Goal: Find specific page/section: Find specific page/section

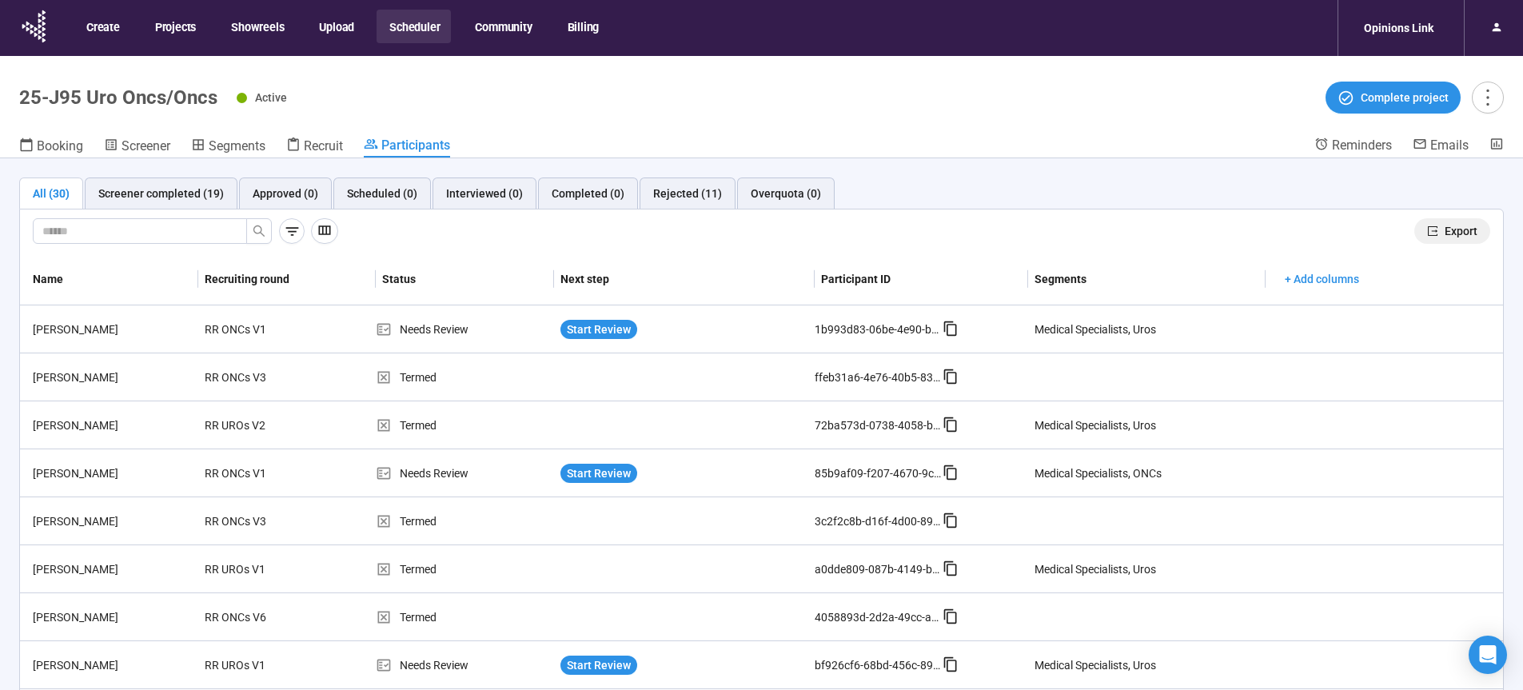
click at [1444, 227] on span "Export" at bounding box center [1460, 231] width 33 height 18
click at [154, 145] on span "Screener" at bounding box center [145, 145] width 49 height 15
click at [149, 145] on span "Screener" at bounding box center [145, 145] width 49 height 15
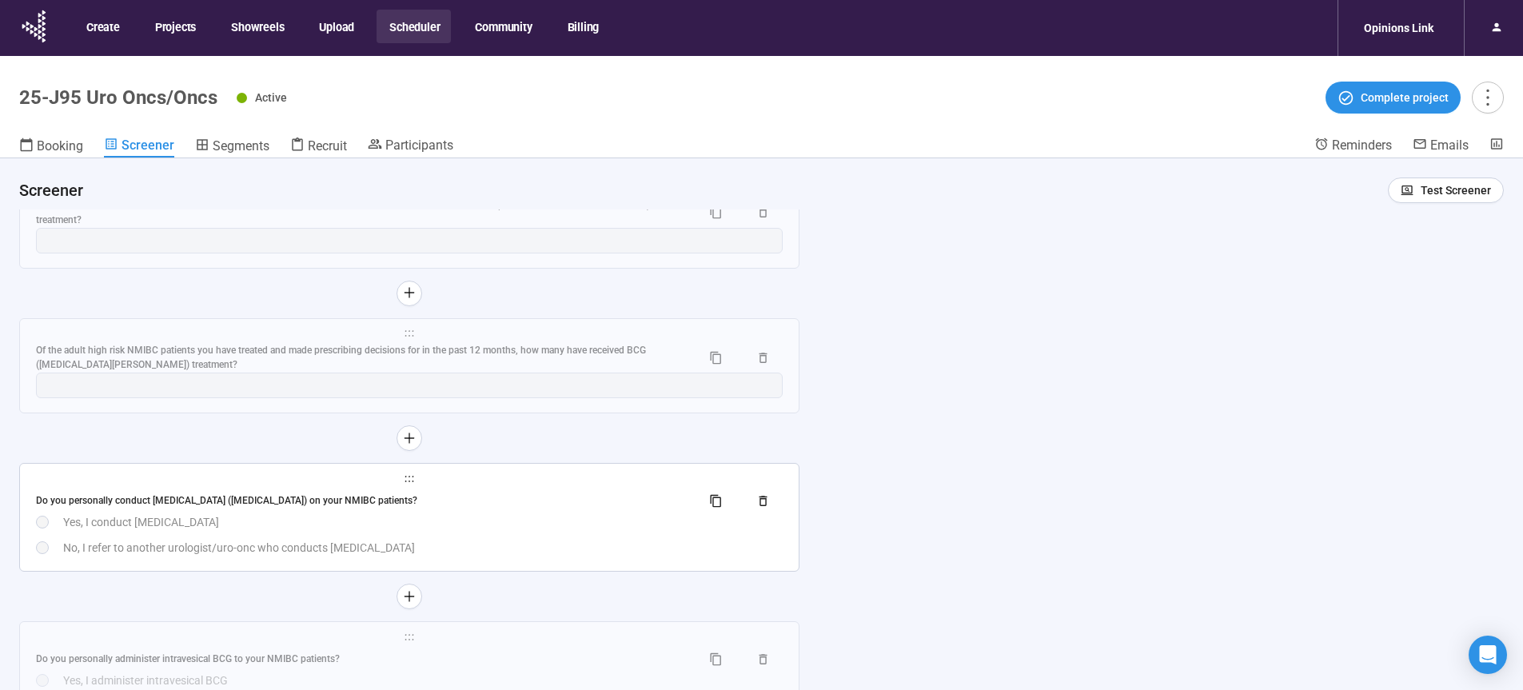
scroll to position [10178, 0]
click at [444, 528] on div "Yes, I conduct [MEDICAL_DATA]" at bounding box center [422, 519] width 719 height 18
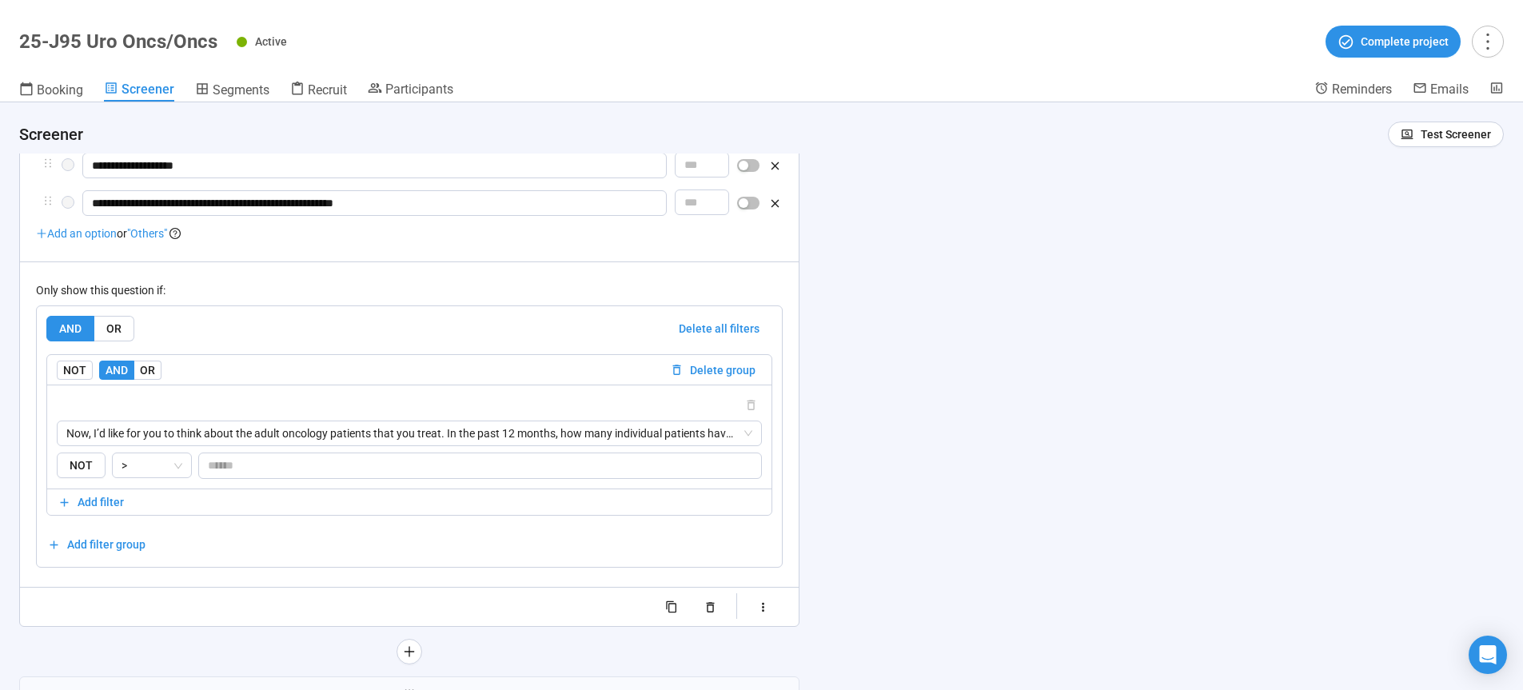
scroll to position [10450, 0]
click at [149, 382] on div "NOT AND OR Delete group" at bounding box center [409, 367] width 724 height 30
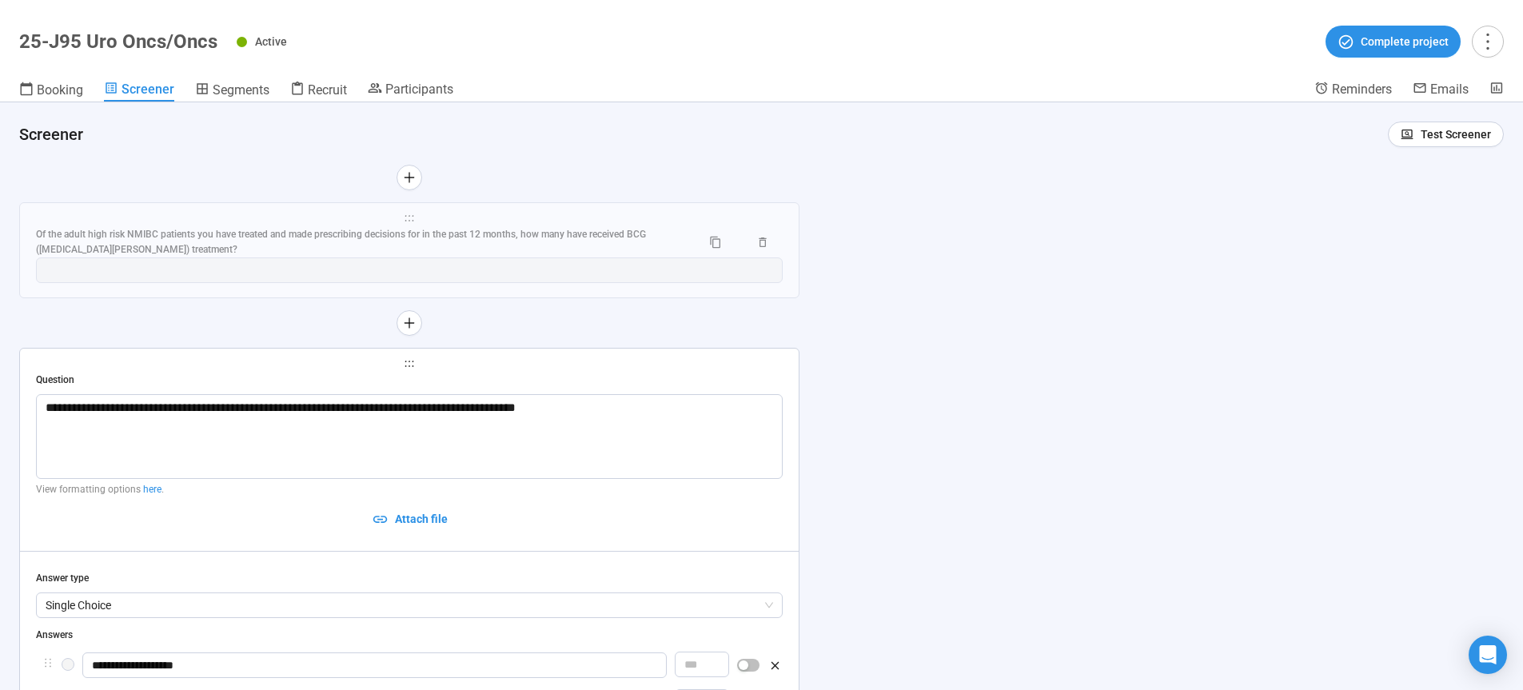
scroll to position [9580, 0]
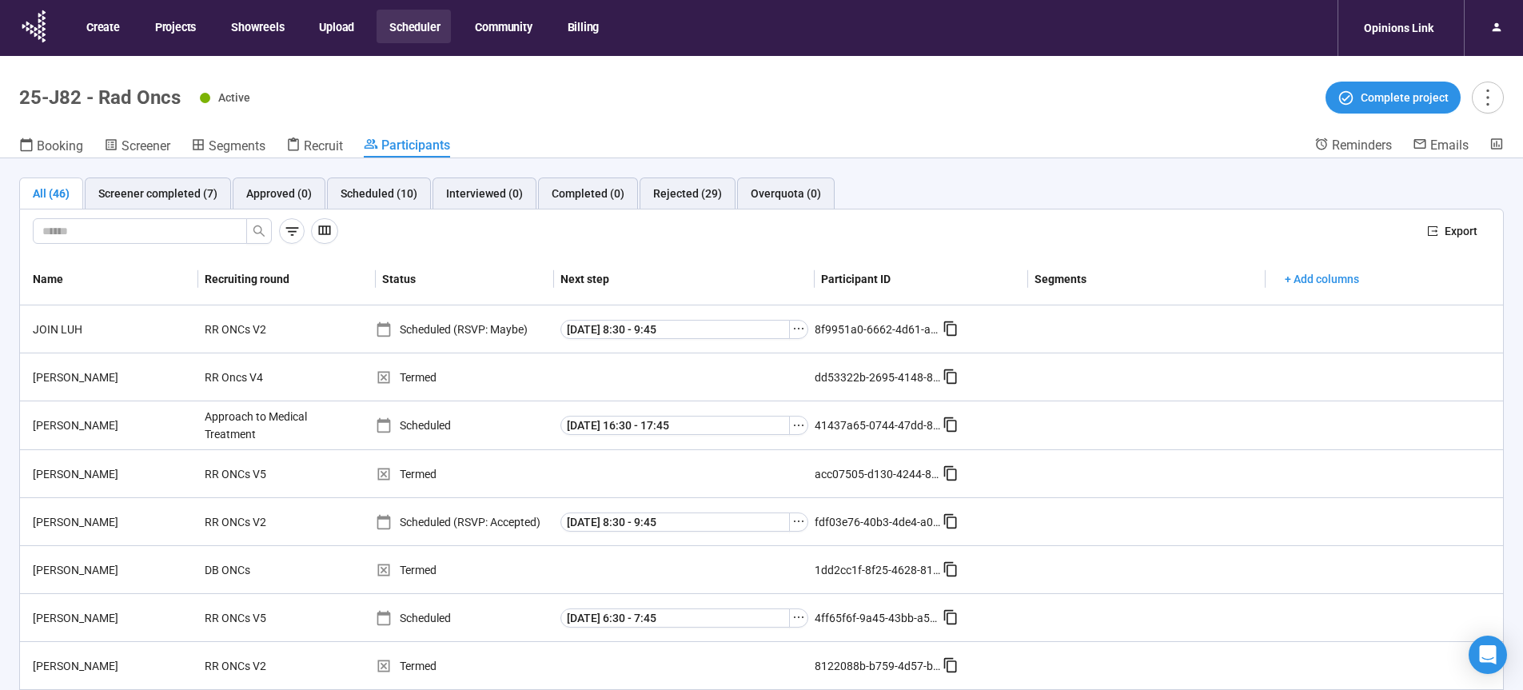
click at [520, 21] on button "Community" at bounding box center [502, 27] width 81 height 34
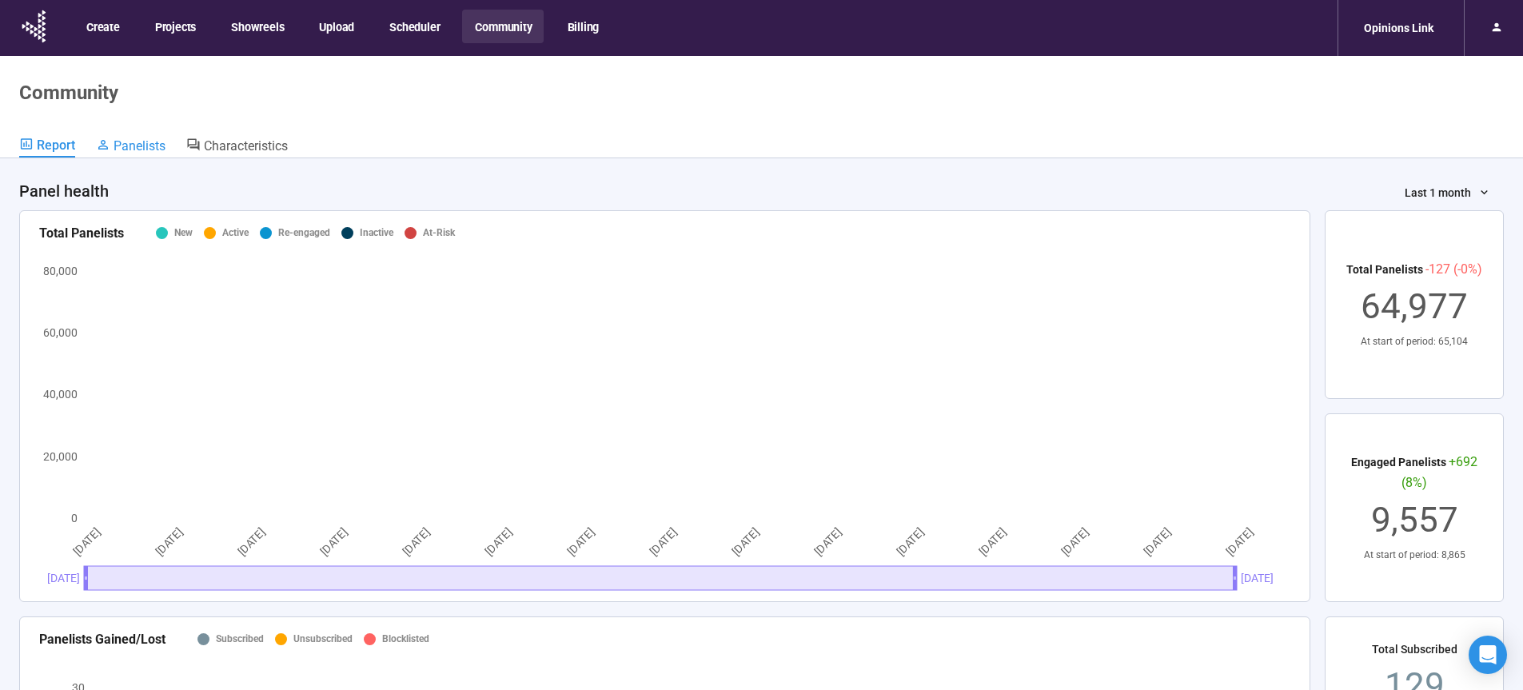
click at [133, 145] on span "Panelists" at bounding box center [140, 145] width 52 height 15
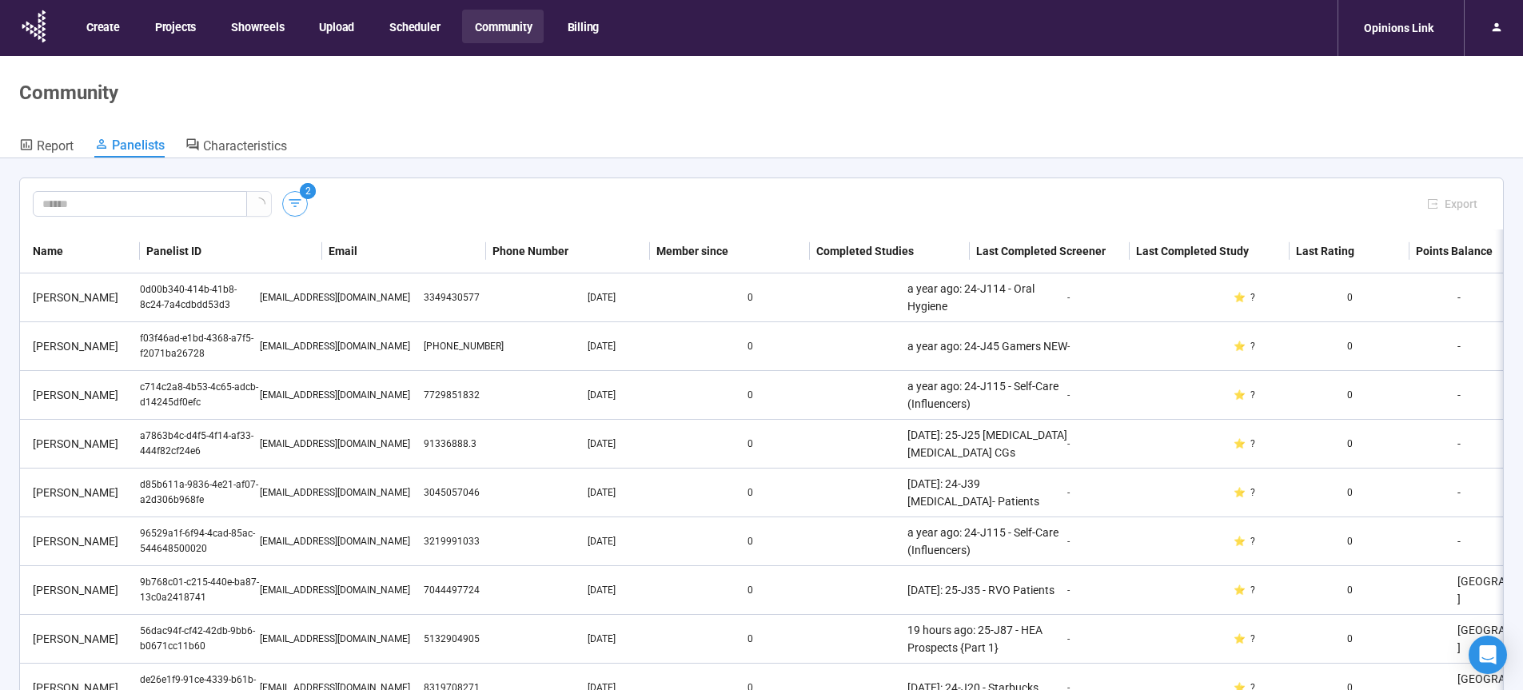
click at [296, 205] on icon "button" at bounding box center [295, 203] width 16 height 16
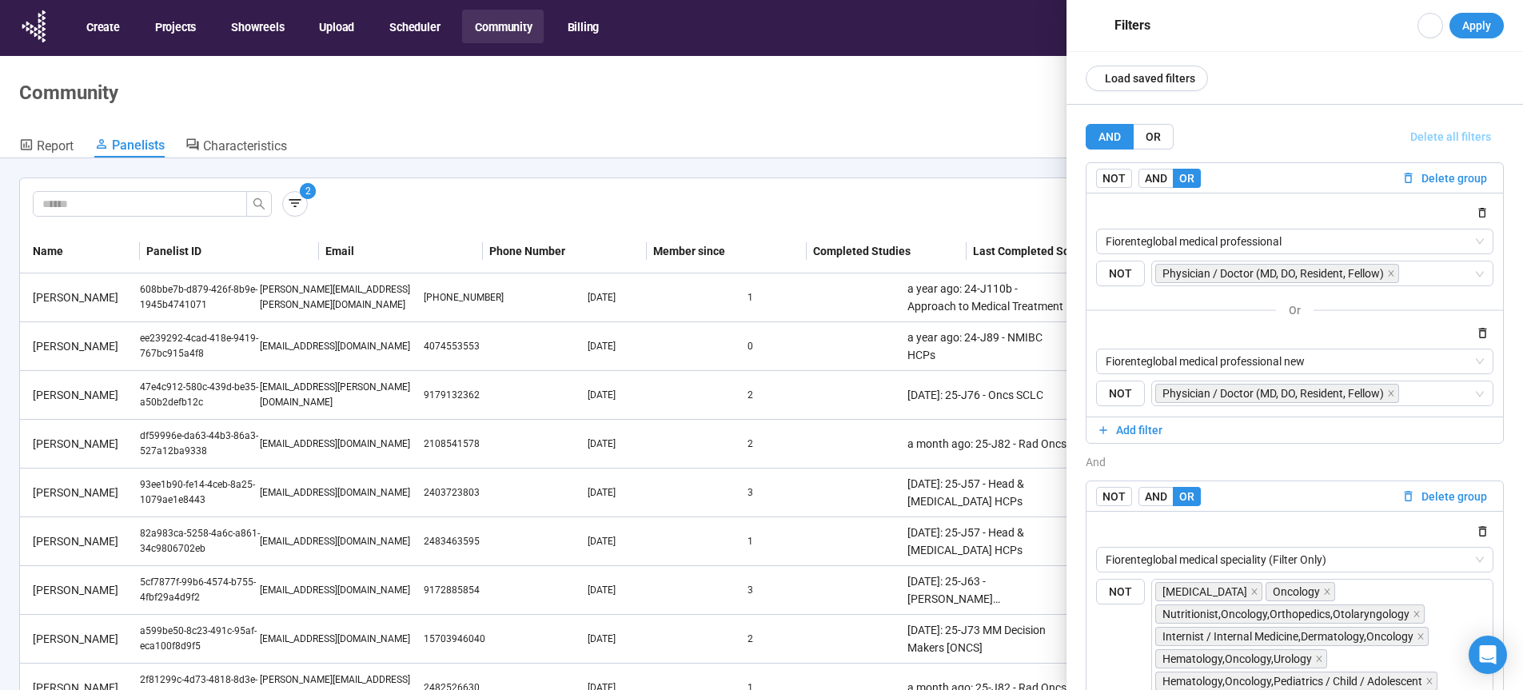
click at [1431, 140] on span "Delete all filters" at bounding box center [1450, 137] width 81 height 18
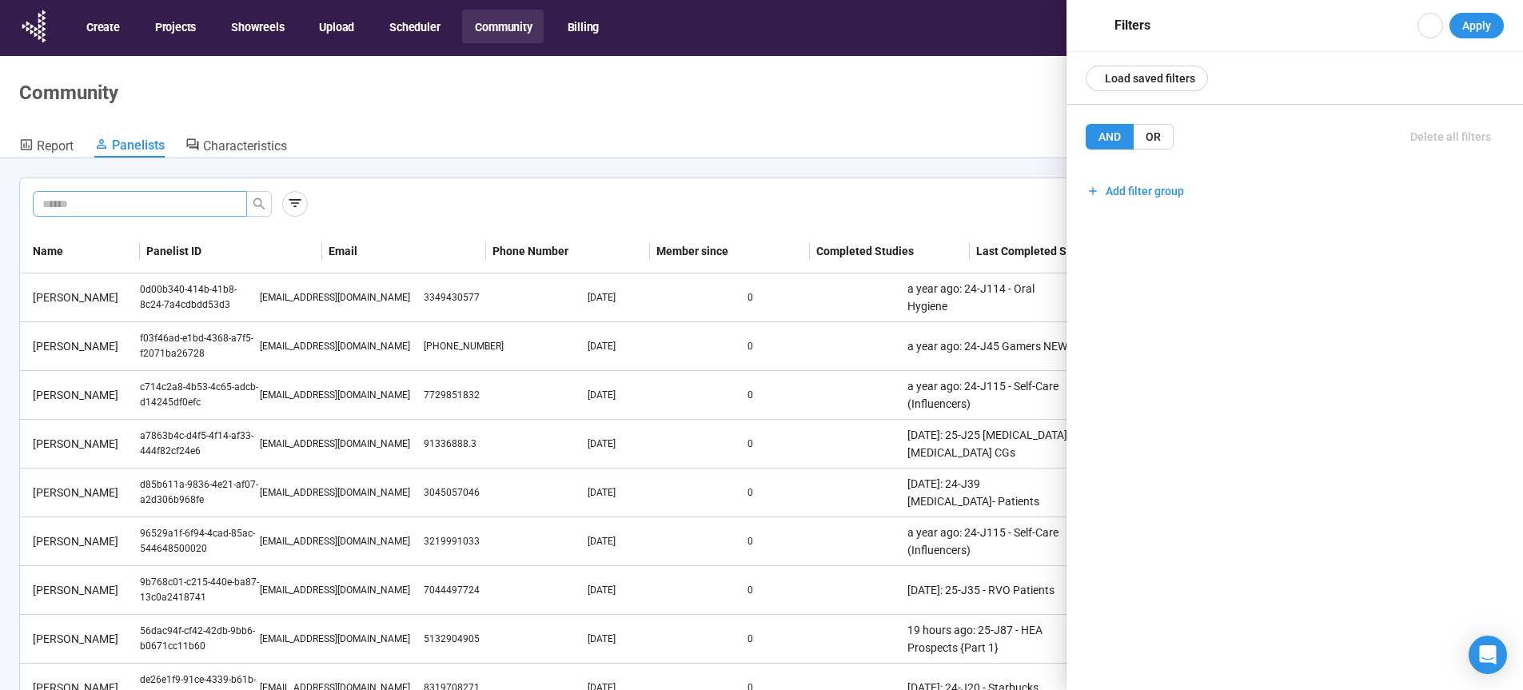
click at [876, 111] on header "Community Report Panelists Characteristics" at bounding box center [761, 107] width 1523 height 102
click at [157, 204] on input "text" at bounding box center [133, 204] width 182 height 18
paste input "**********"
click at [261, 205] on icon "search" at bounding box center [258, 203] width 11 height 11
type input "**********"
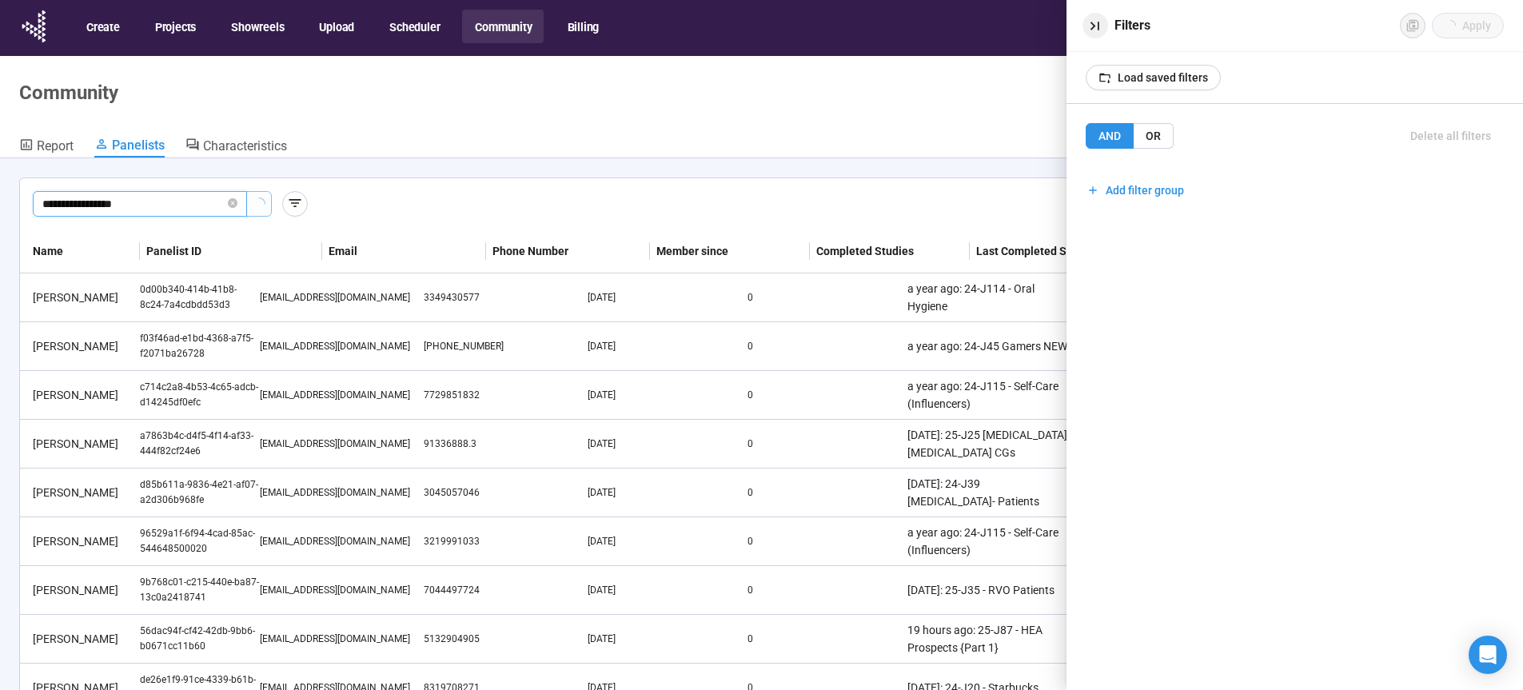
click at [1094, 25] on icon "button" at bounding box center [1094, 26] width 17 height 17
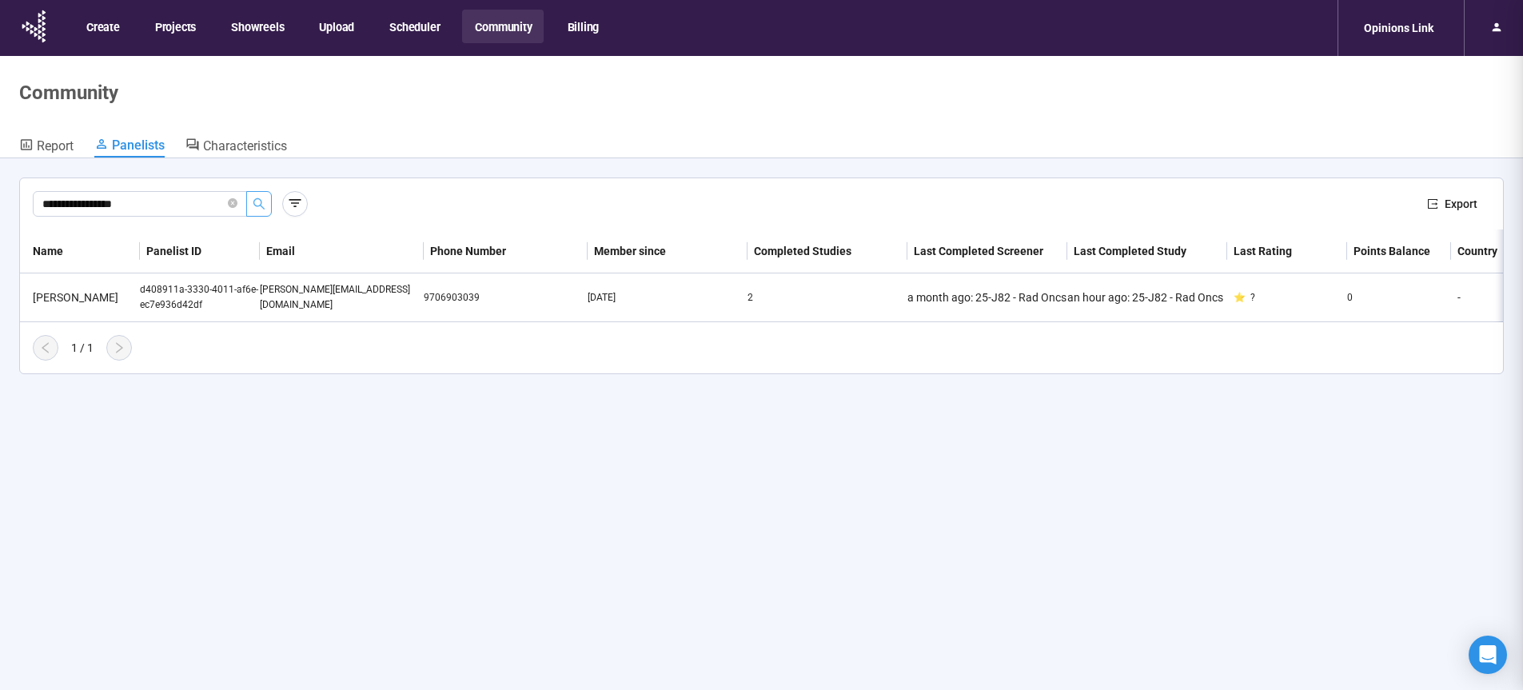
click at [1094, 25] on nav "Create Projects Showreels Upload Scheduler Community Billing Opinions Link" at bounding box center [761, 28] width 1523 height 56
click at [168, 297] on div "d408911a-3330-4011-af6e-ec7e936d42df" at bounding box center [200, 297] width 120 height 30
click at [53, 297] on div "Sam Sun" at bounding box center [83, 298] width 114 height 18
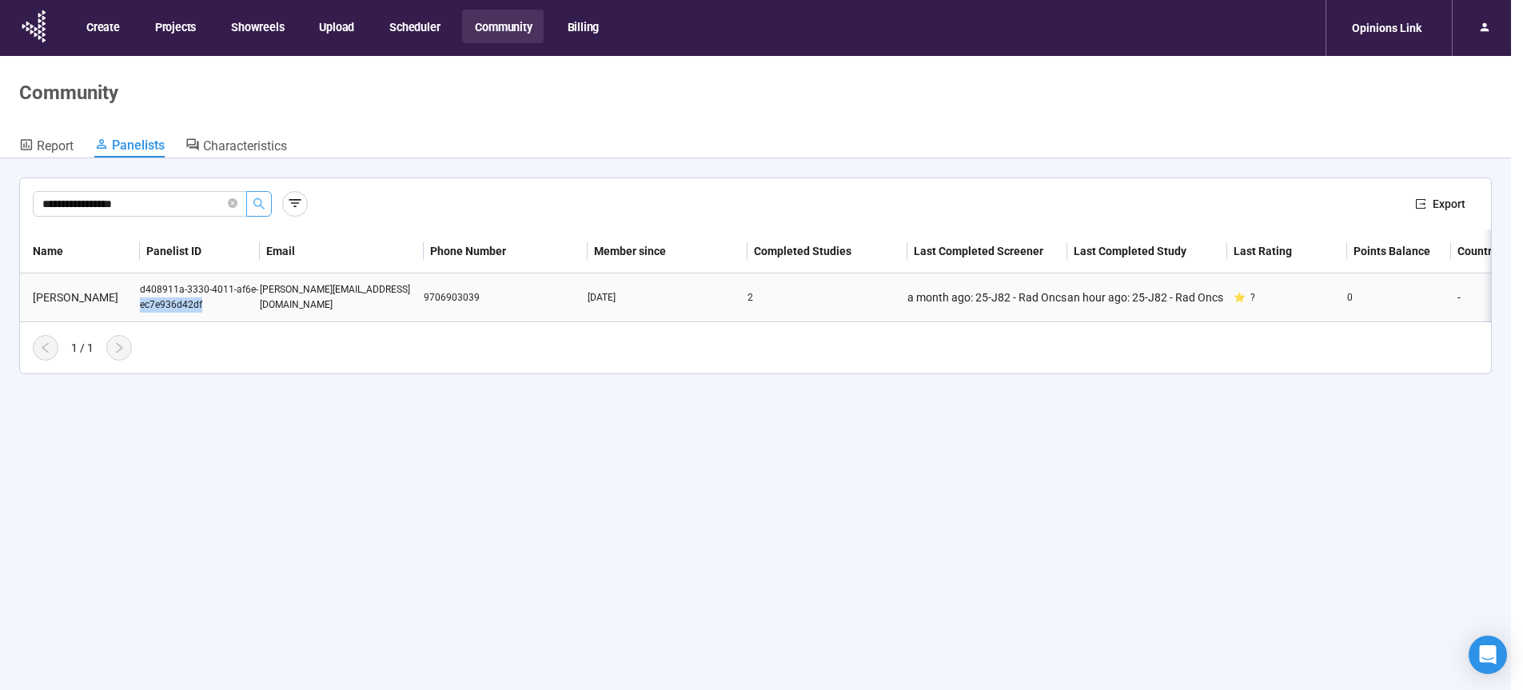
click at [53, 297] on div "Sam S Member since Apr 11, 2025 Panelist ID d408911a-3330-4011-af6e-ec7e936d42d…" at bounding box center [761, 345] width 1523 height 690
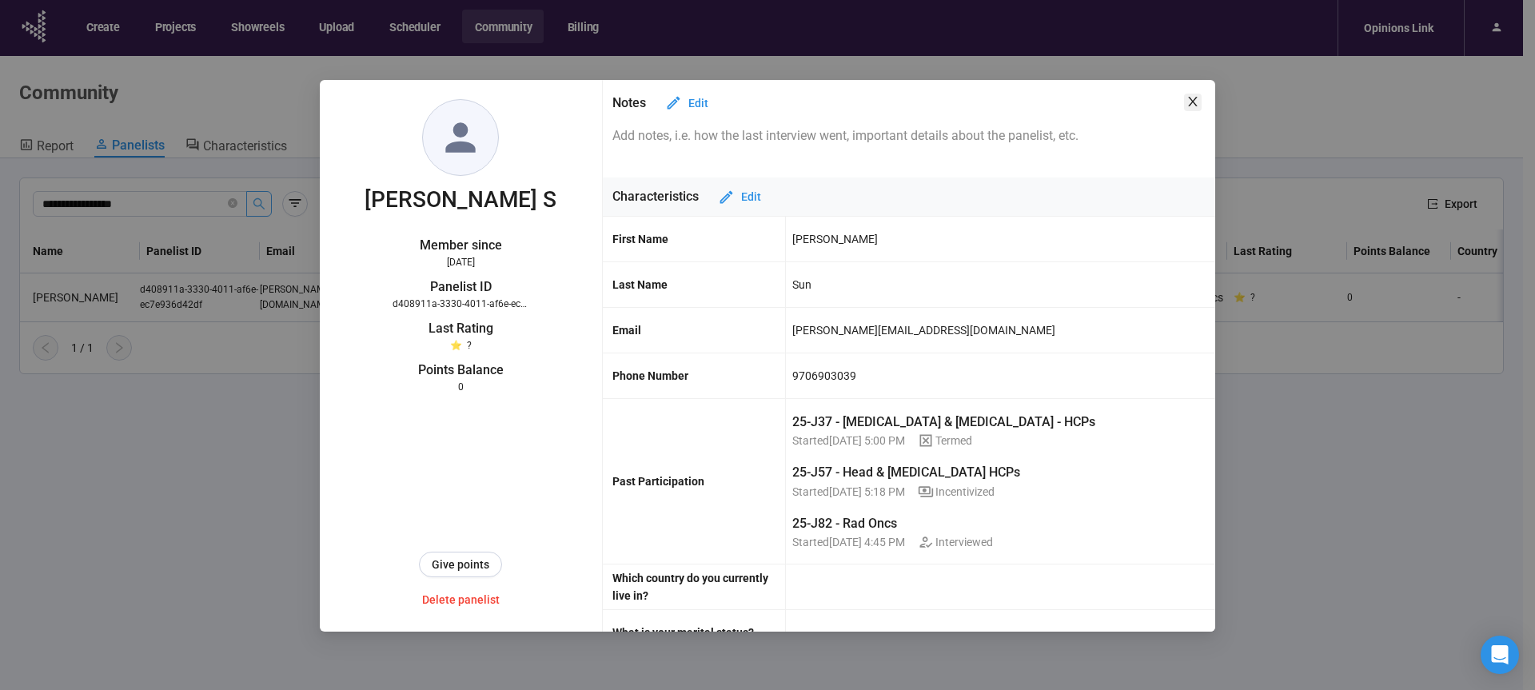
click at [1193, 106] on icon "close" at bounding box center [1192, 101] width 13 height 13
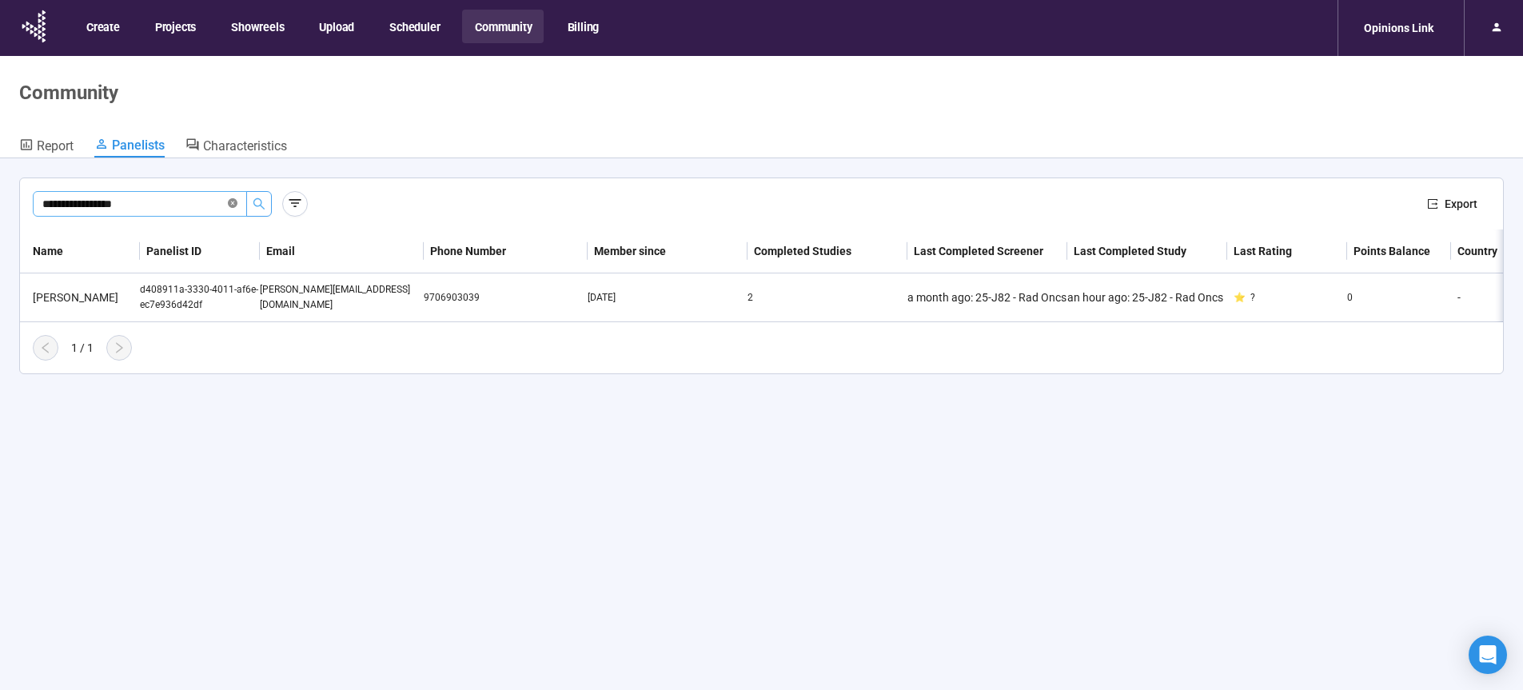
click at [234, 205] on icon "close-circle" at bounding box center [233, 203] width 10 height 10
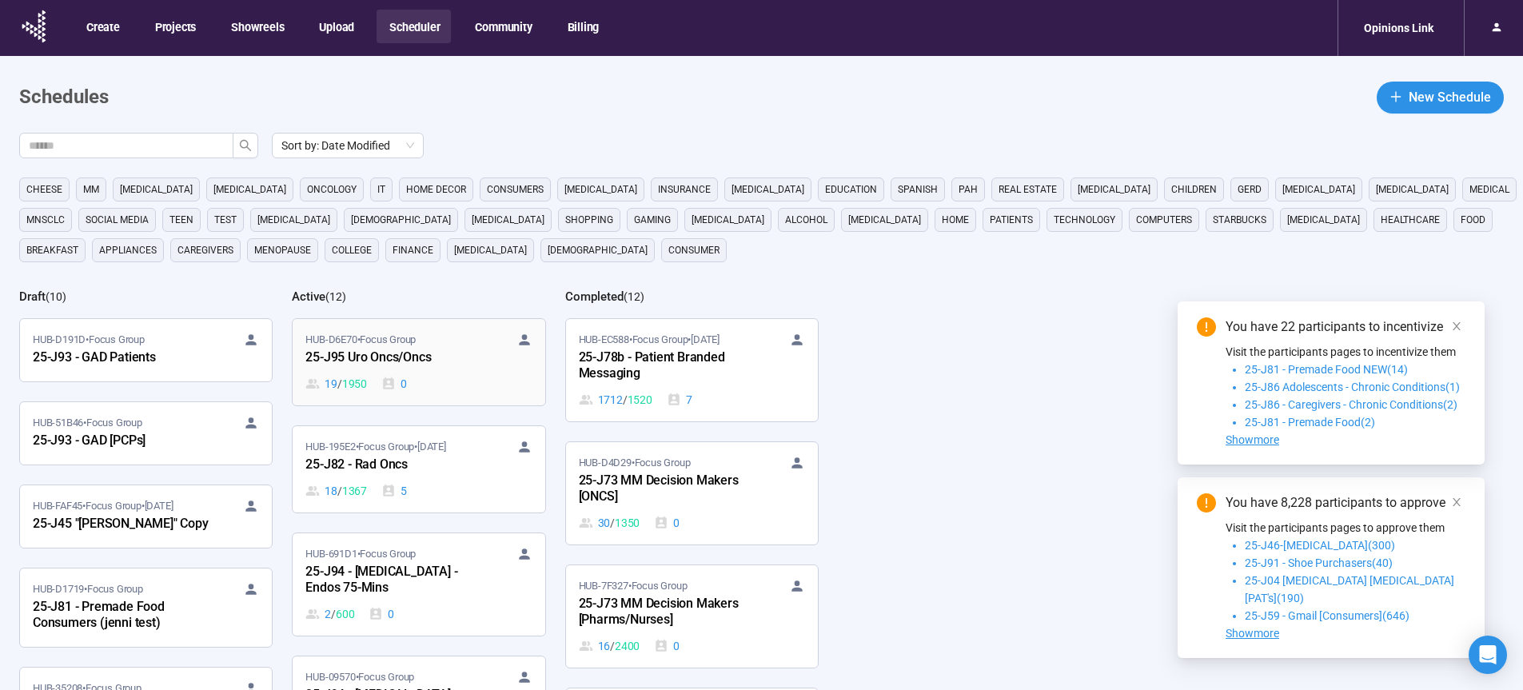
click at [406, 361] on div "25-J95 Uro Oncs/Oncs" at bounding box center [393, 358] width 176 height 21
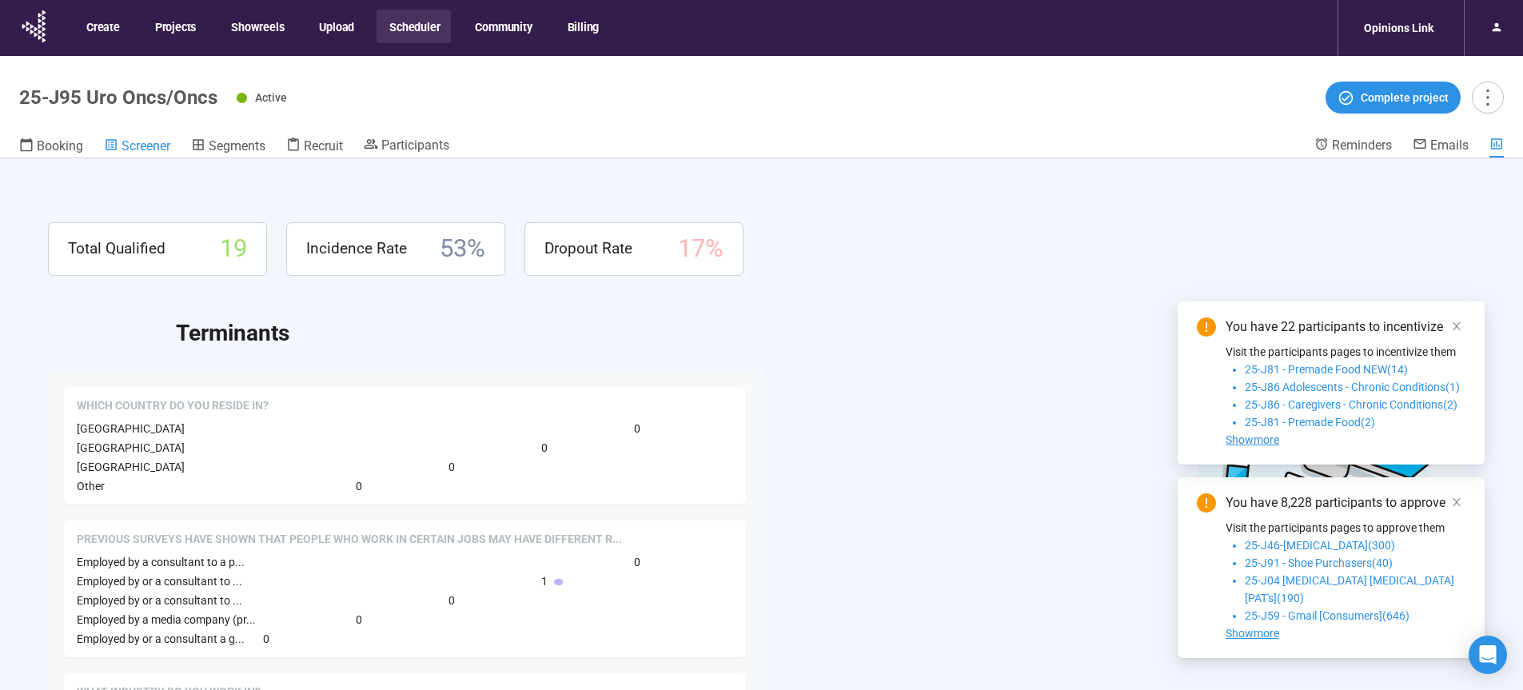
click at [141, 149] on span "Screener" at bounding box center [145, 145] width 49 height 15
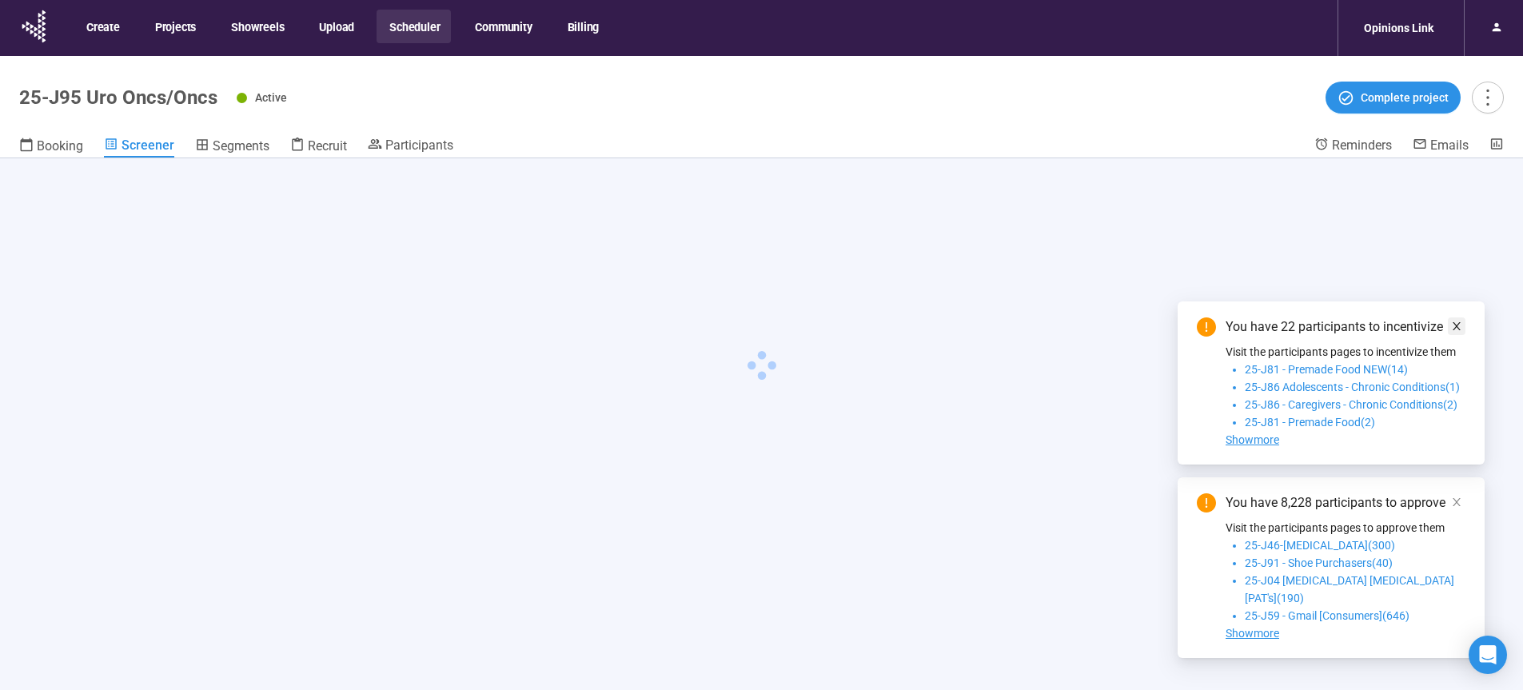
click at [1458, 332] on icon "close" at bounding box center [1456, 326] width 11 height 11
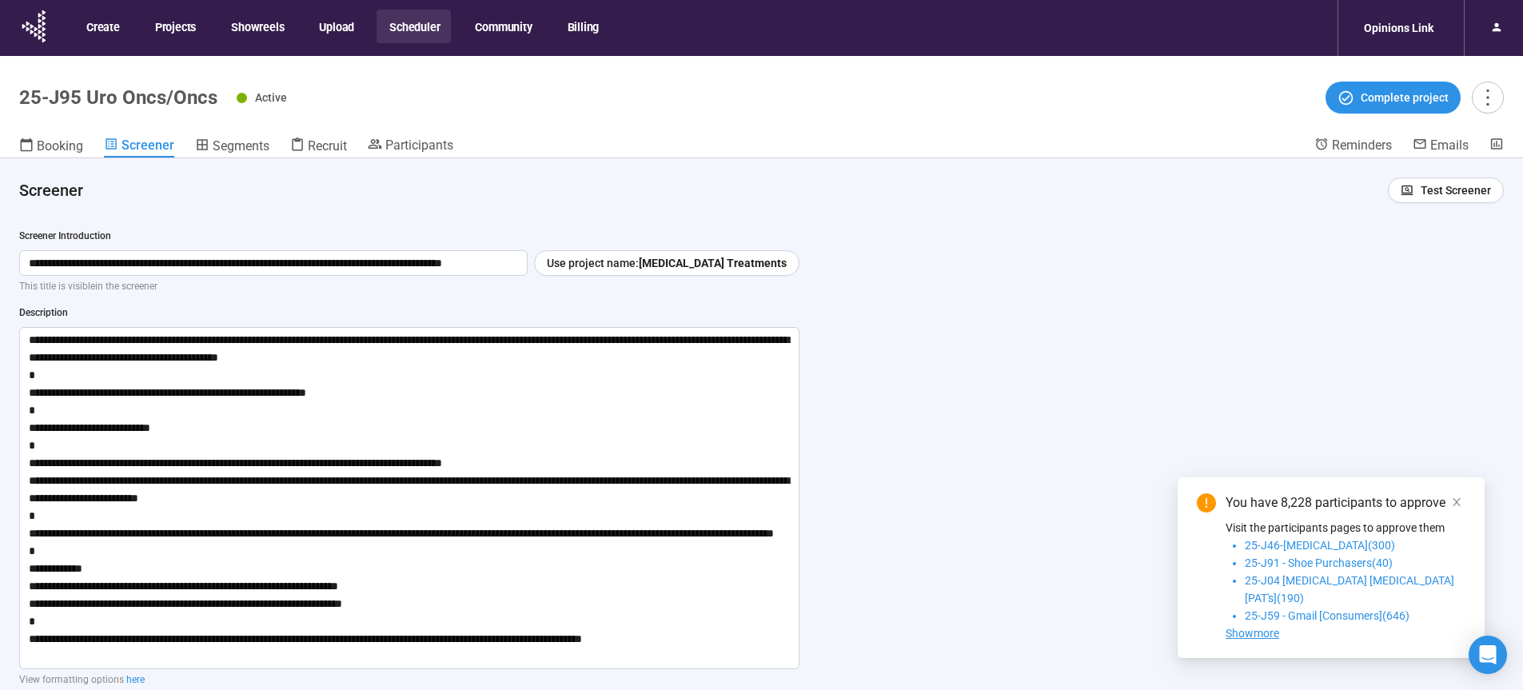
click at [1458, 337] on div "**********" at bounding box center [761, 452] width 1523 height 588
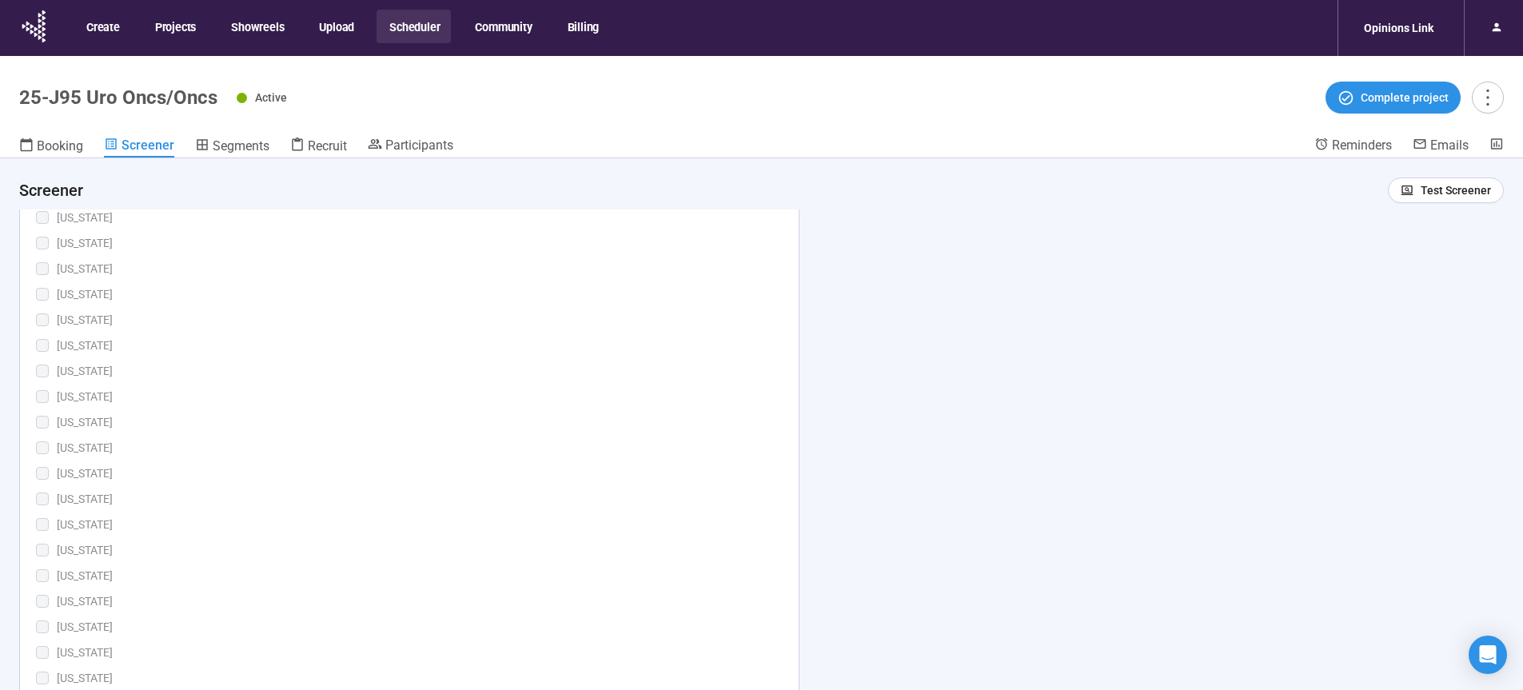
scroll to position [5762, 0]
click at [495, 445] on div "[US_STATE]" at bounding box center [420, 437] width 726 height 18
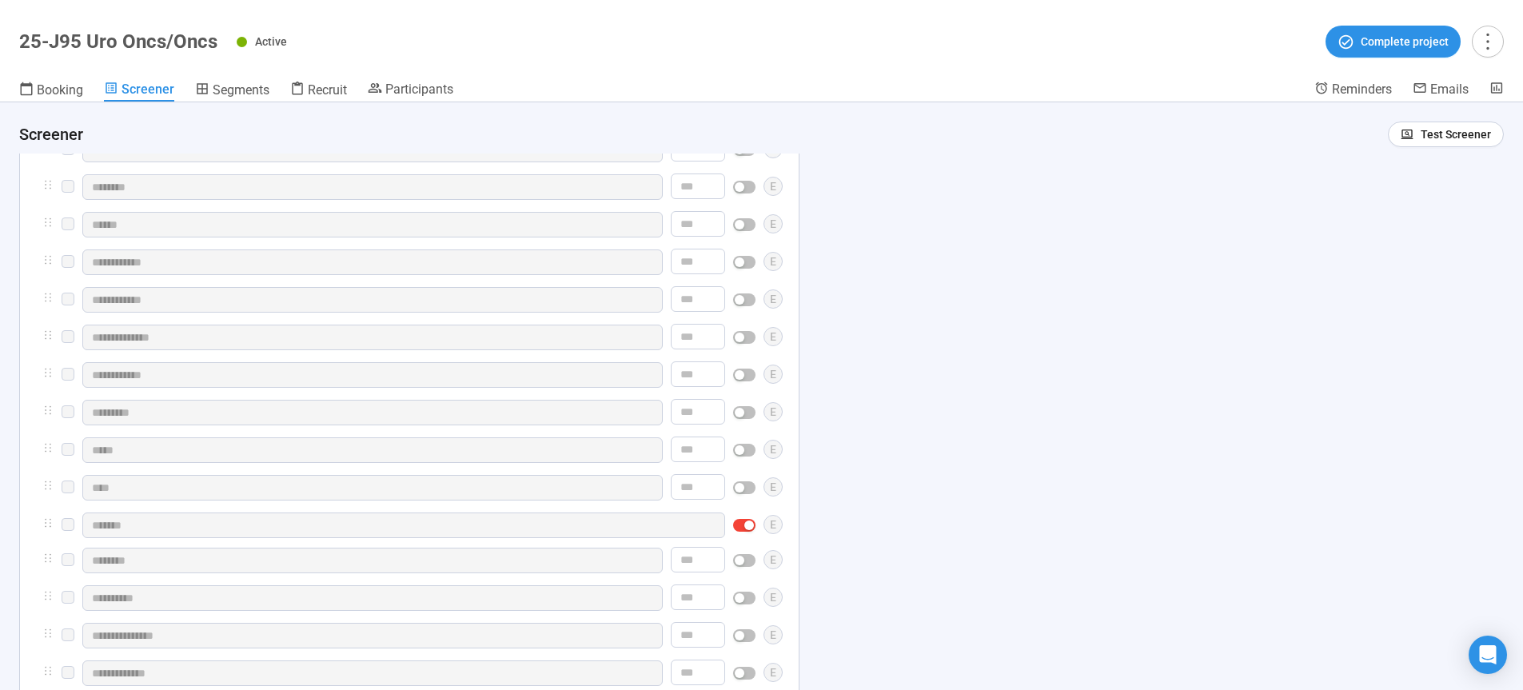
scroll to position [6483, 0]
